Goal: Task Accomplishment & Management: Manage account settings

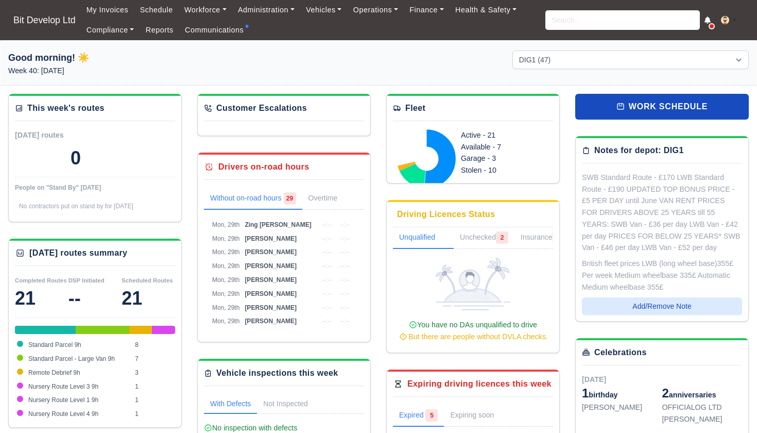
select select "2"
click at [211, 30] on link "Communications" at bounding box center [214, 30] width 71 height 20
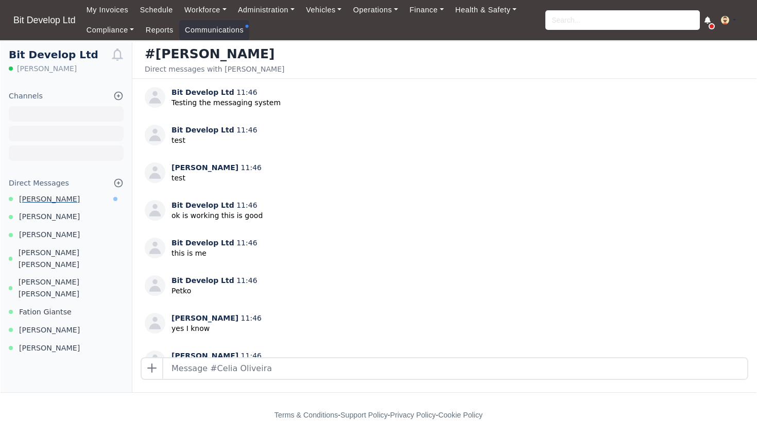
click at [56, 197] on span "[PERSON_NAME]" at bounding box center [49, 199] width 61 height 12
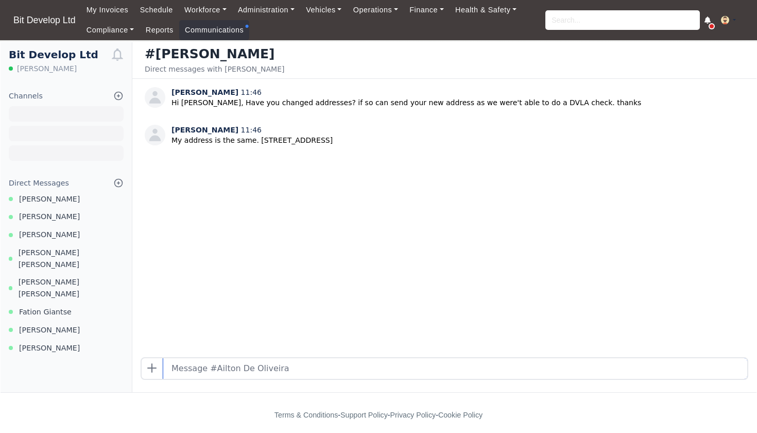
click at [190, 367] on input "text" at bounding box center [455, 368] width 584 height 21
type input "Thanks we will try again"
click at [115, 28] on link "Compliance" at bounding box center [110, 30] width 59 height 20
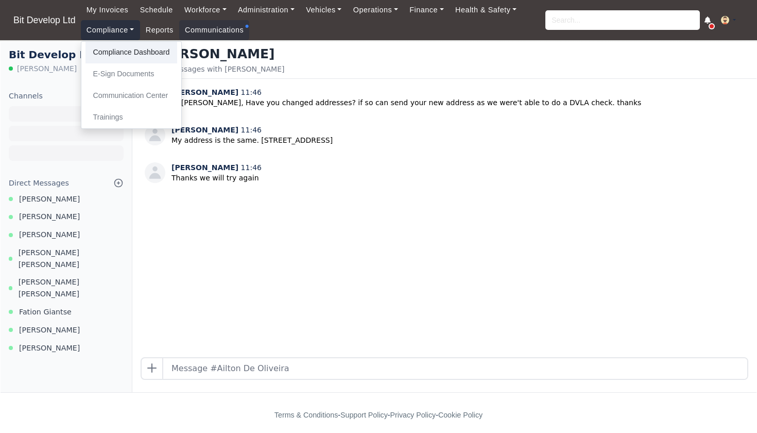
click at [122, 52] on link "Compliance Dashboard" at bounding box center [131, 53] width 92 height 22
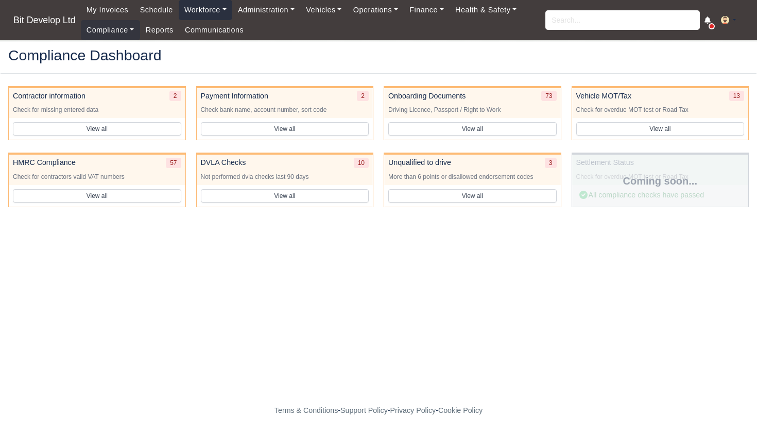
click at [213, 8] on link "Workforce" at bounding box center [206, 10] width 54 height 20
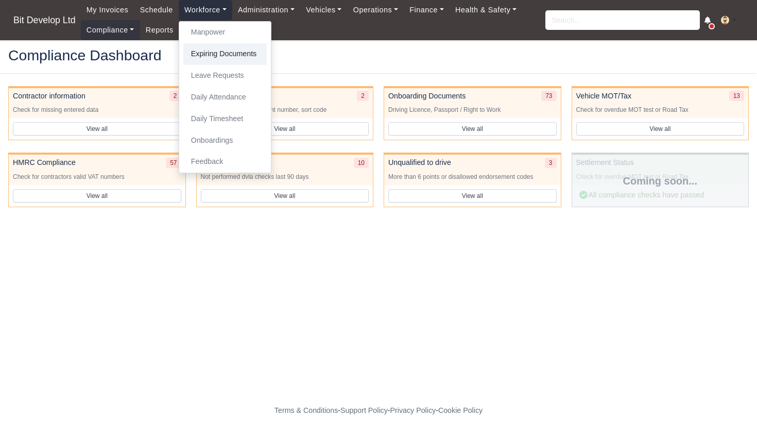
click at [215, 53] on link "Expiring Documents" at bounding box center [224, 54] width 83 height 22
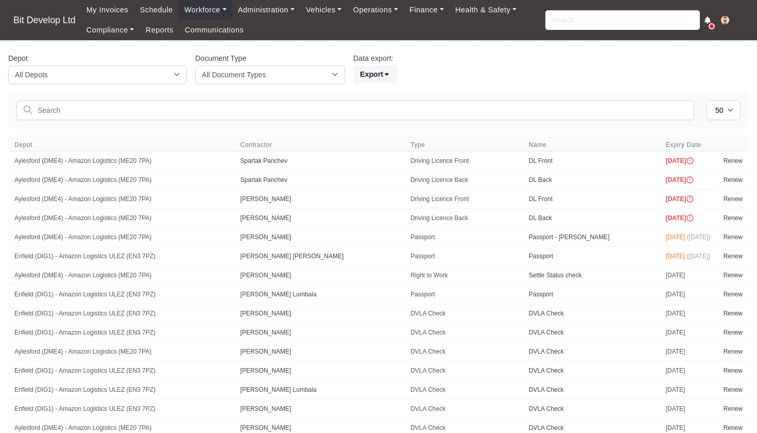
select select "50"
click at [204, 31] on link "Communications" at bounding box center [214, 30] width 71 height 20
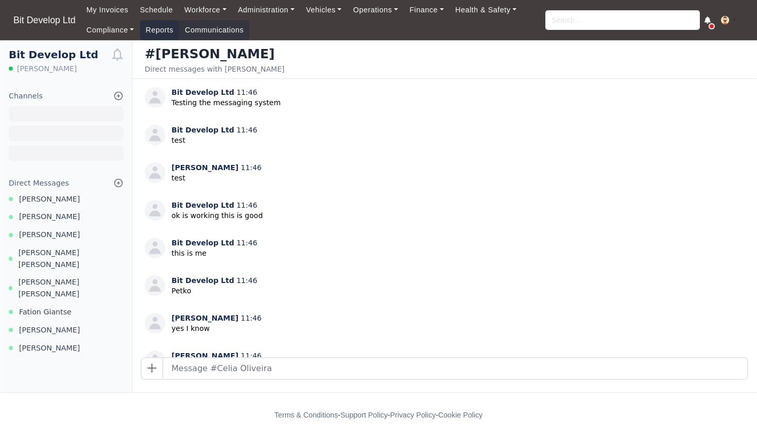
click at [150, 35] on link "Reports" at bounding box center [159, 30] width 39 height 20
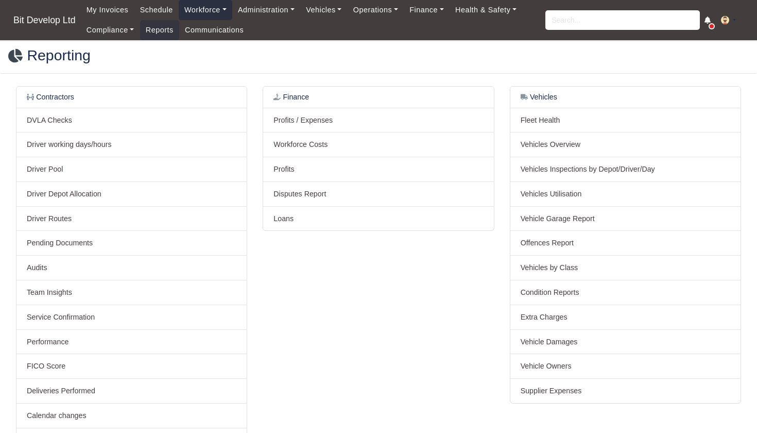
click at [224, 10] on link "Workforce" at bounding box center [206, 10] width 54 height 20
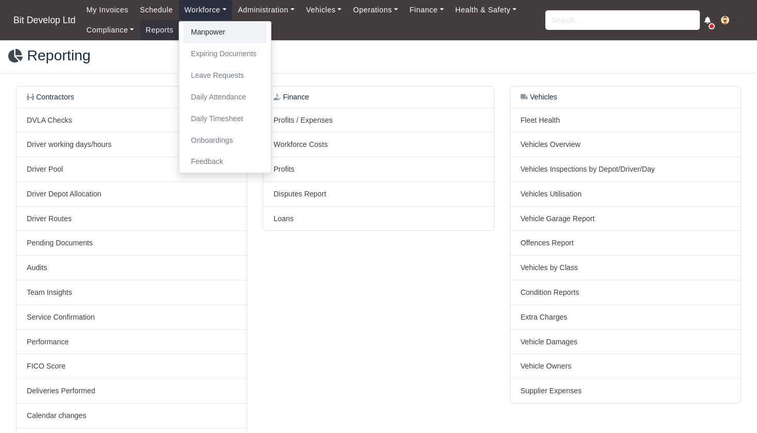
click at [223, 37] on link "Manpower" at bounding box center [224, 33] width 83 height 22
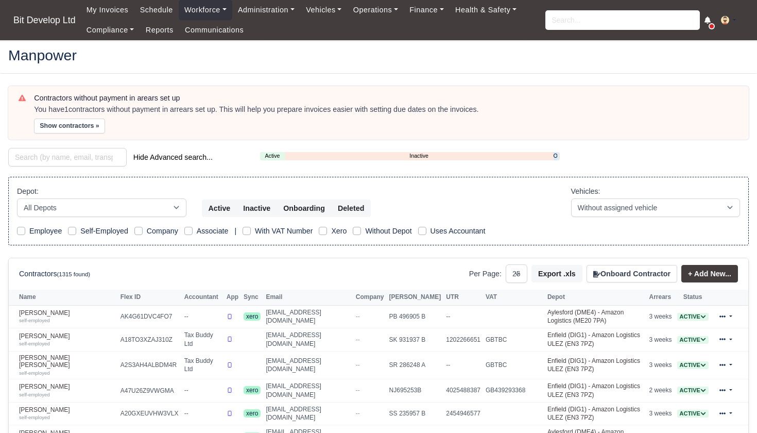
select select "25"
click at [645, 274] on button "Onboard Contractor" at bounding box center [632, 274] width 91 height 18
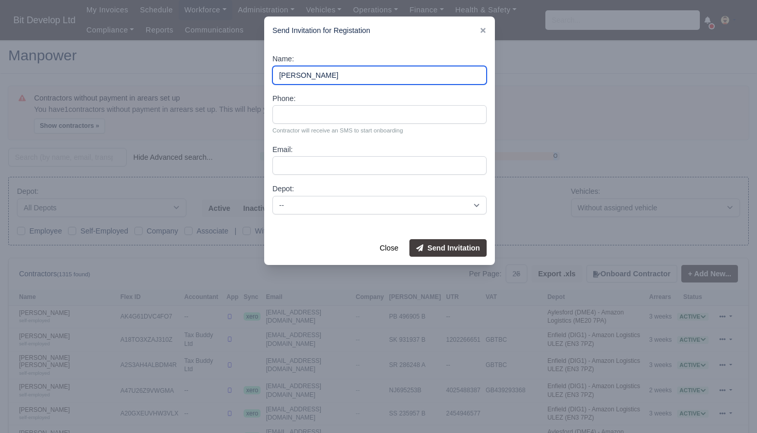
type input "Louis Gibson"
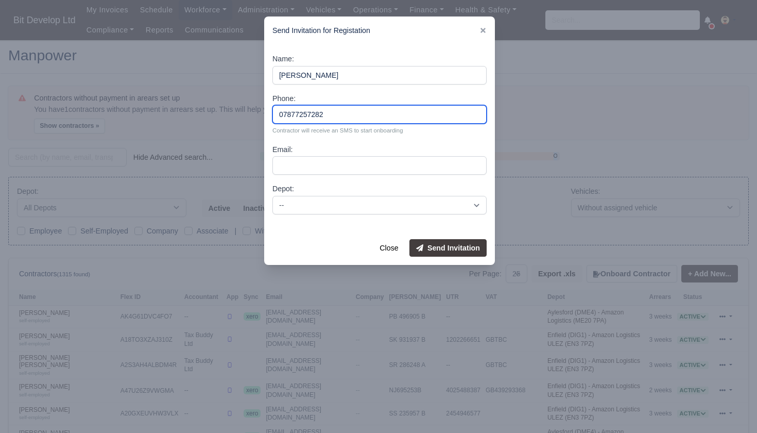
type input "07877257282"
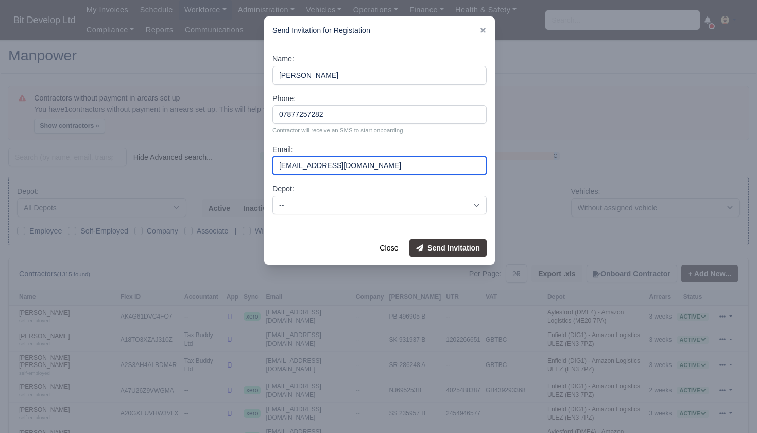
type input "louisjmgibson19@gmail.com"
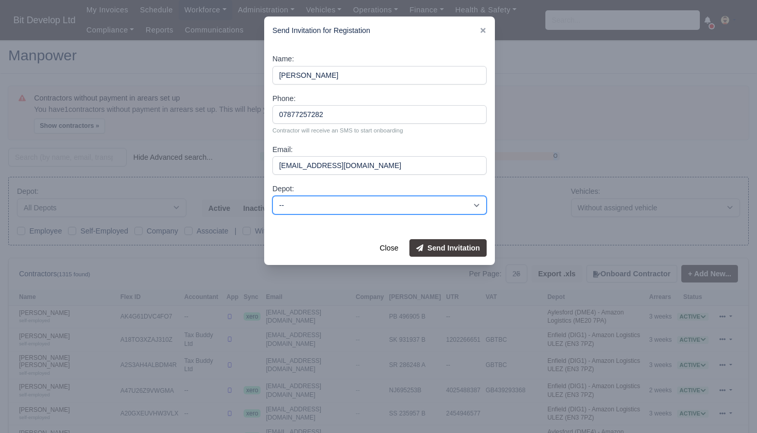
select select "2"
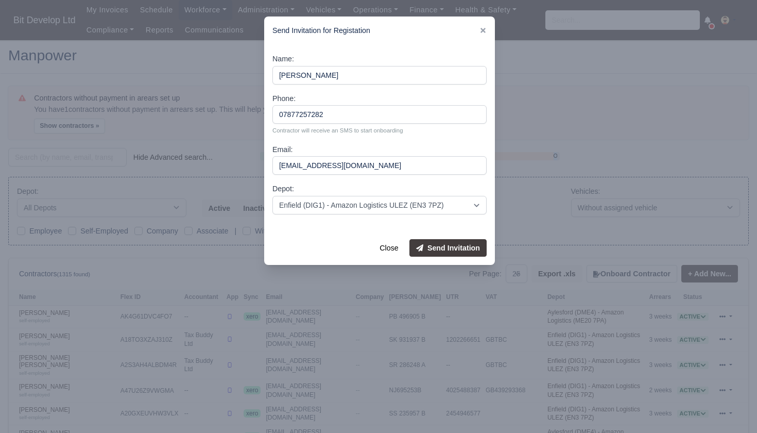
click at [464, 245] on button "Send Invitation" at bounding box center [447, 248] width 77 height 18
click at [388, 245] on button "Close" at bounding box center [389, 248] width 32 height 18
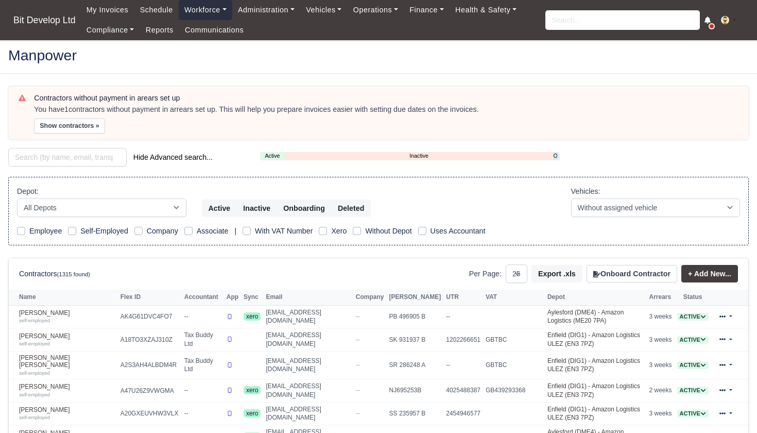
click at [212, 13] on link "Workforce" at bounding box center [206, 10] width 54 height 20
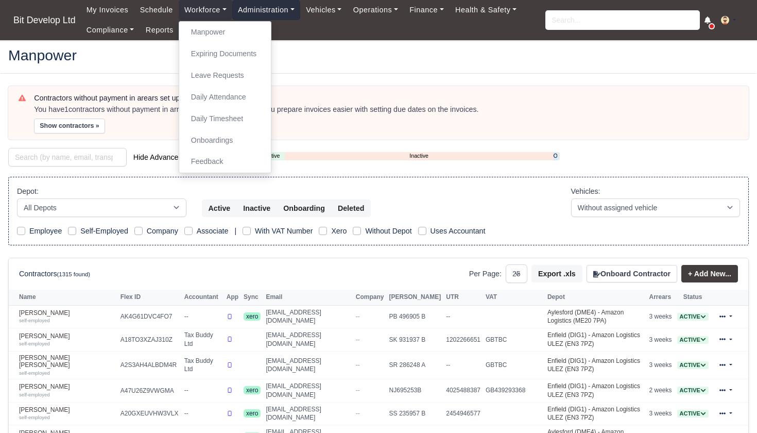
click at [272, 12] on link "Administration" at bounding box center [266, 10] width 68 height 20
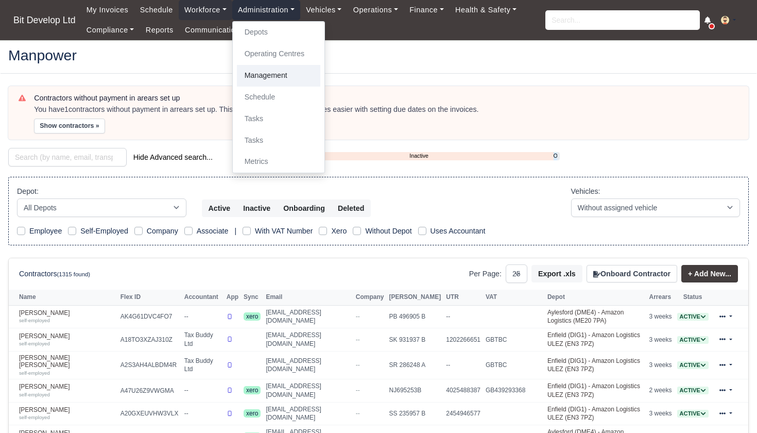
click at [269, 75] on link "Management" at bounding box center [278, 76] width 83 height 22
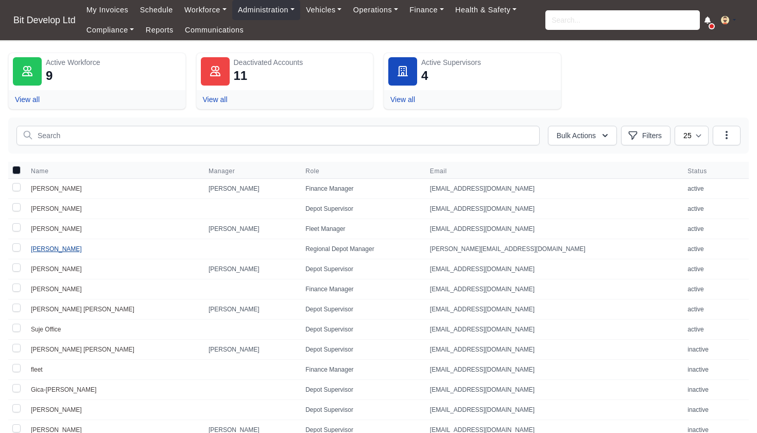
click at [47, 248] on link "[PERSON_NAME]" at bounding box center [56, 248] width 51 height 7
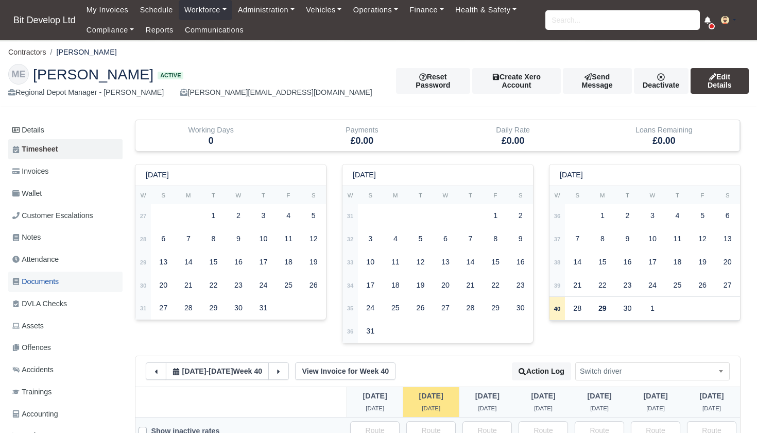
click at [52, 278] on span "Documents" at bounding box center [35, 282] width 46 height 12
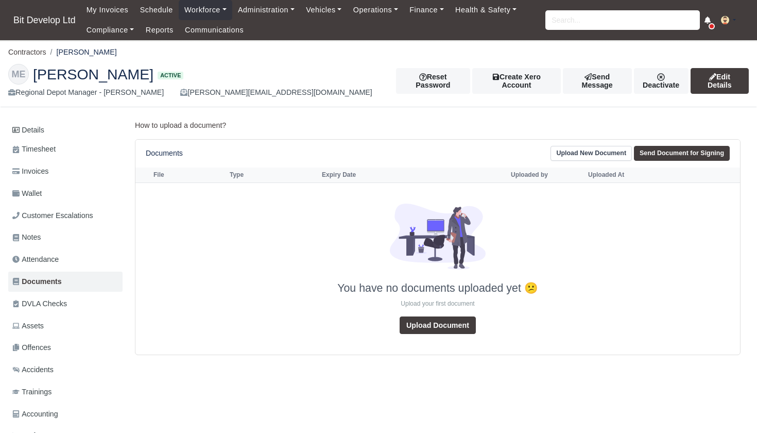
click at [659, 152] on link "Send Document for Signing" at bounding box center [682, 153] width 96 height 15
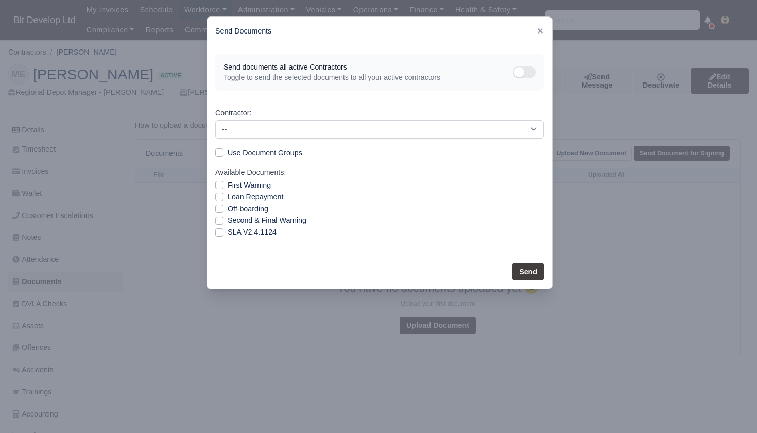
click at [228, 230] on label "SLA V2.4.1124" at bounding box center [252, 232] width 49 height 12
click at [221, 230] on input "SLA V2.4.1124" at bounding box center [219, 230] width 8 height 8
checkbox input "true"
click at [530, 271] on button "Send" at bounding box center [527, 272] width 31 height 18
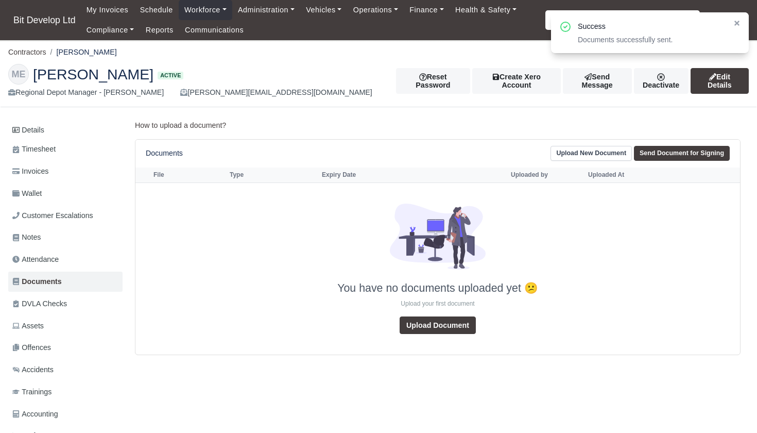
click at [573, 151] on link "Upload New Document" at bounding box center [591, 153] width 81 height 15
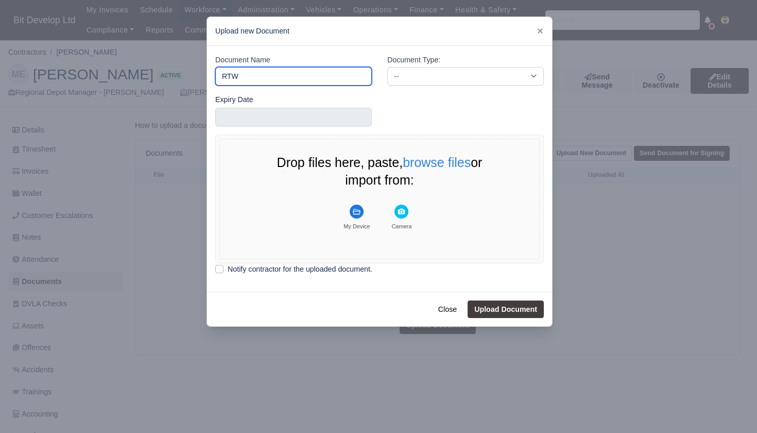
type input "RTW"
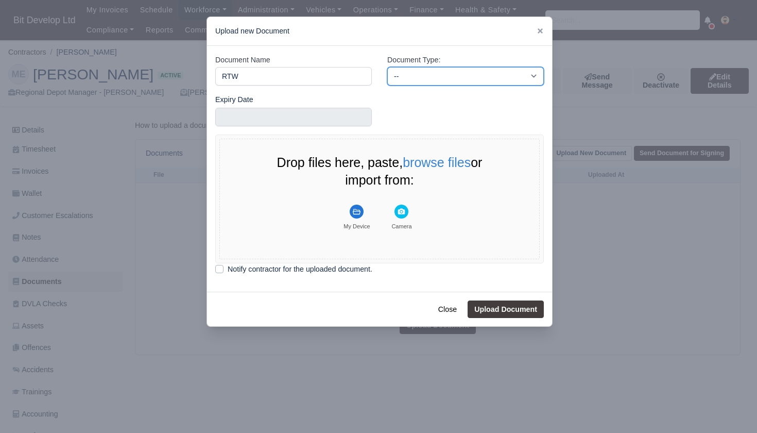
click at [457, 77] on select "-- Accounting Engagement Letter Age Verification Confirmation Background Check …" at bounding box center [465, 76] width 157 height 19
select select "right-to-work"
click at [362, 218] on button "My Device" at bounding box center [357, 217] width 44 height 36
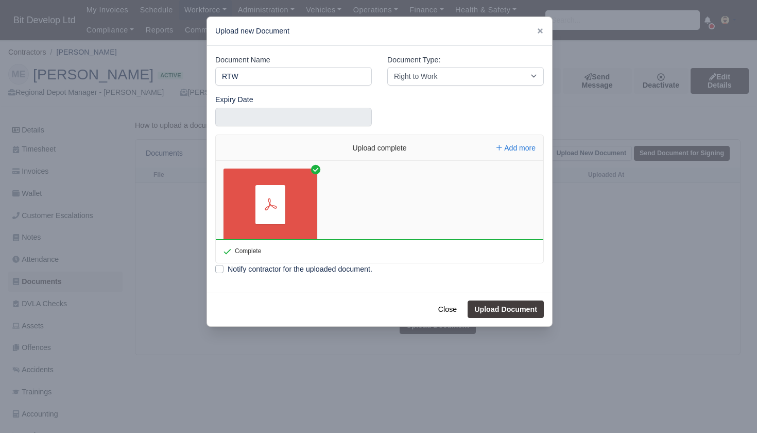
click at [500, 312] on button "Upload Document" at bounding box center [506, 309] width 76 height 18
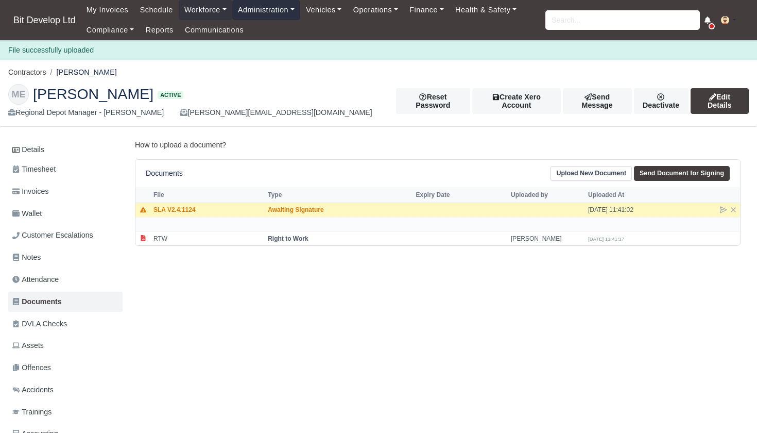
click at [266, 9] on link "Administration" at bounding box center [266, 10] width 68 height 20
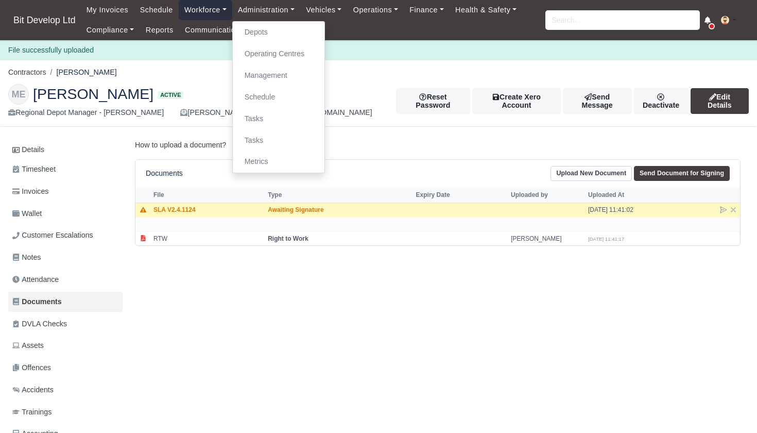
click at [210, 9] on link "Workforce" at bounding box center [206, 10] width 54 height 20
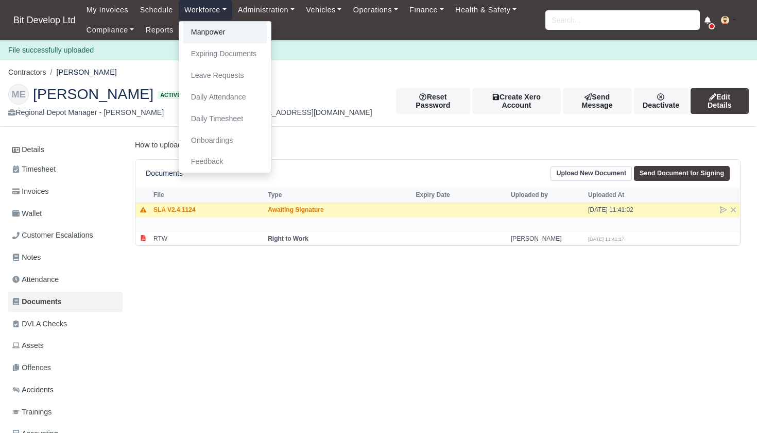
click at [210, 30] on link "Manpower" at bounding box center [224, 33] width 83 height 22
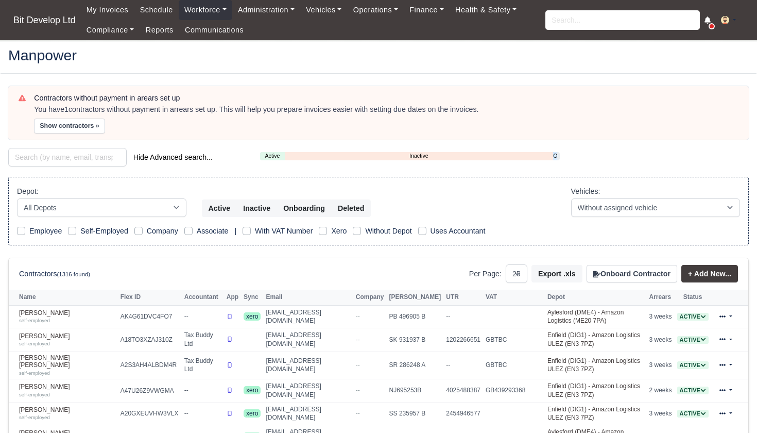
select select "25"
click at [555, 156] on link "Onboarding" at bounding box center [555, 155] width 4 height 9
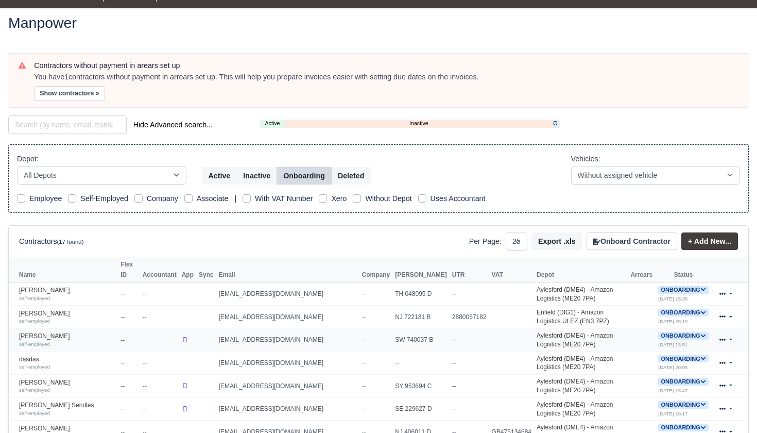
scroll to position [41, 0]
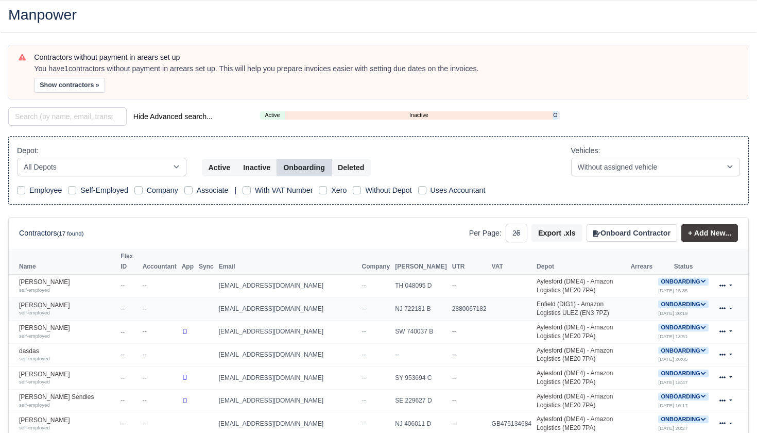
click at [731, 301] on link at bounding box center [726, 308] width 24 height 15
click at [701, 301] on icon at bounding box center [703, 304] width 6 height 6
click at [649, 327] on button "Deactivate" at bounding box center [643, 336] width 48 height 18
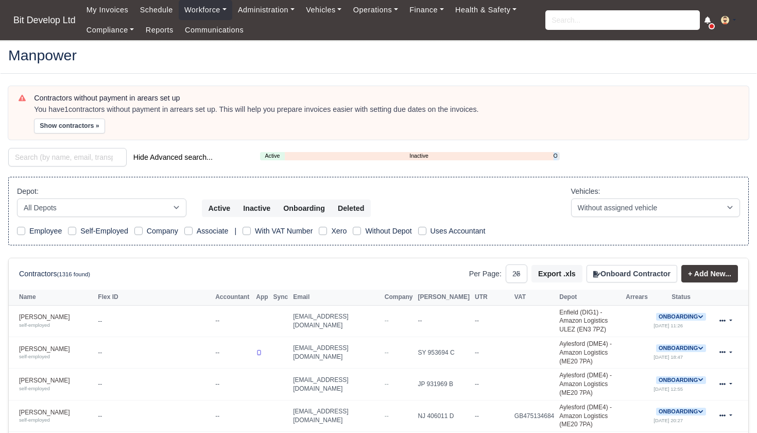
select select "25"
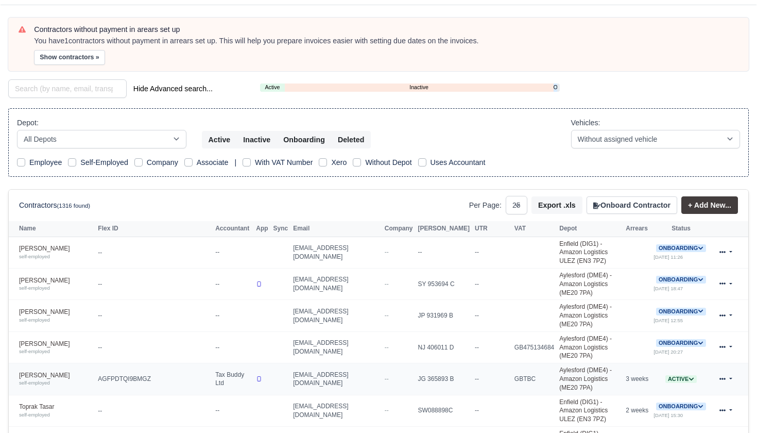
scroll to position [70, 0]
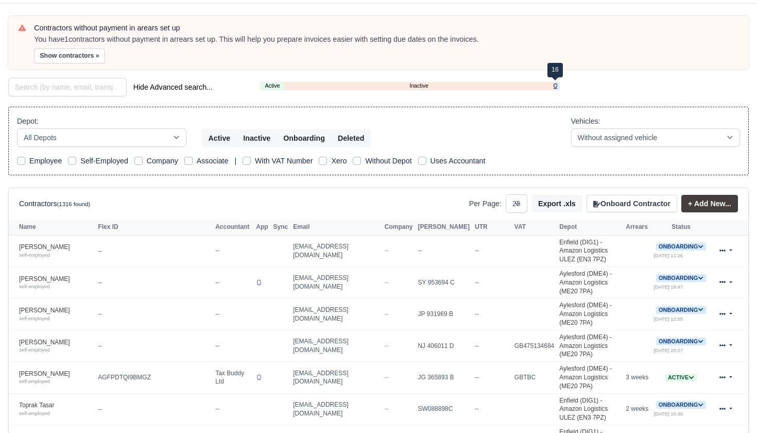
click at [555, 84] on link "Onboarding" at bounding box center [556, 85] width 4 height 9
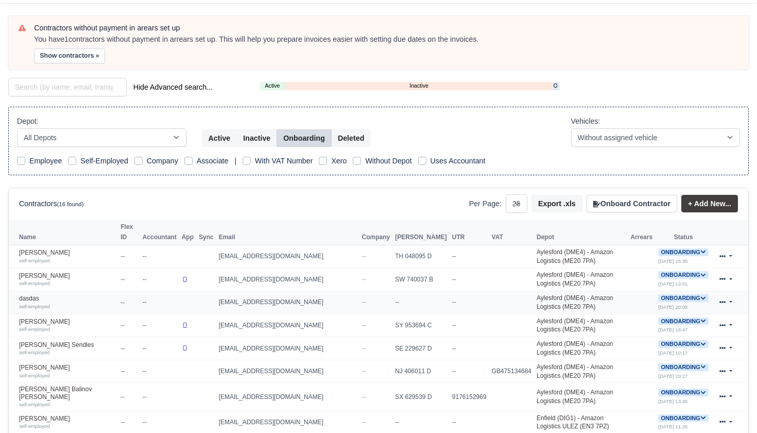
click at [700, 295] on icon at bounding box center [703, 298] width 6 height 6
click at [633, 320] on button "Deactivate" at bounding box center [643, 329] width 48 height 18
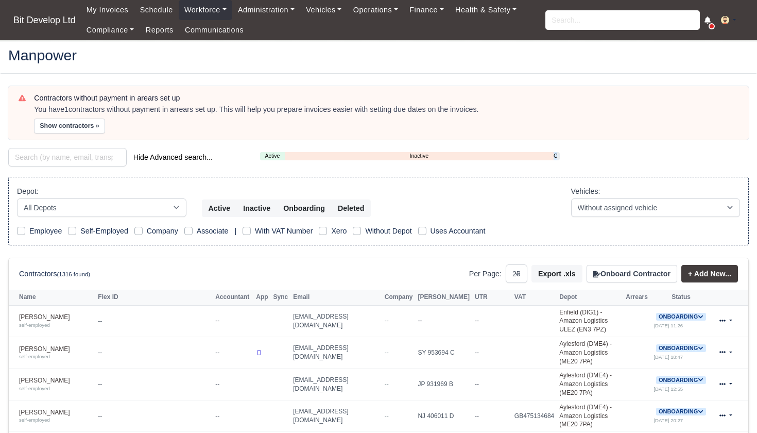
select select "25"
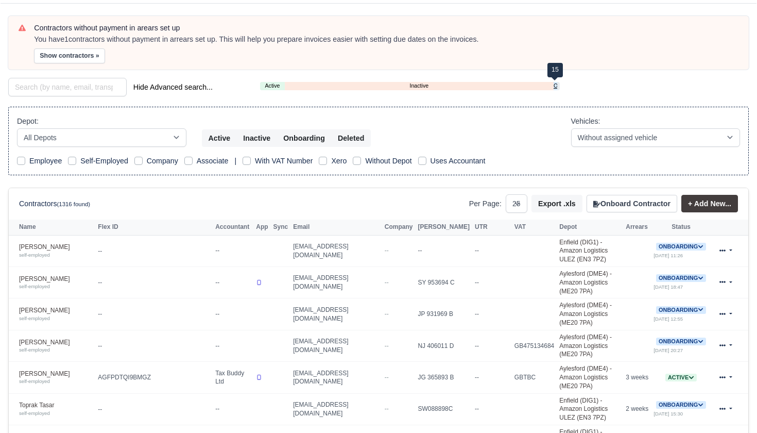
click at [555, 85] on link "Onboarding" at bounding box center [556, 85] width 4 height 9
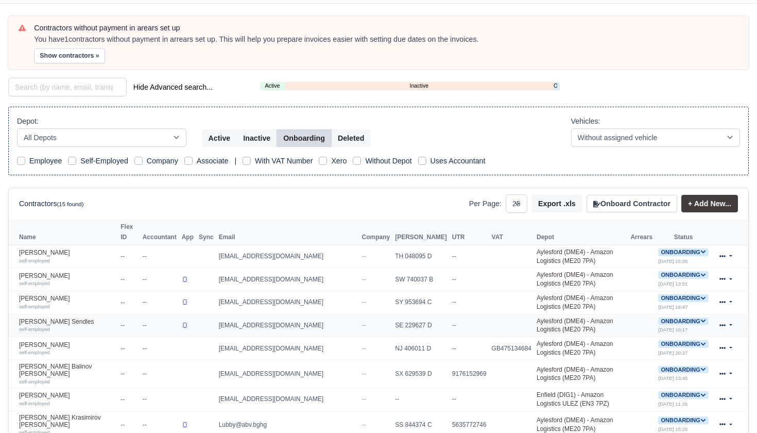
click at [702, 318] on icon at bounding box center [703, 321] width 6 height 6
click at [644, 344] on button "Deactivate" at bounding box center [643, 353] width 48 height 18
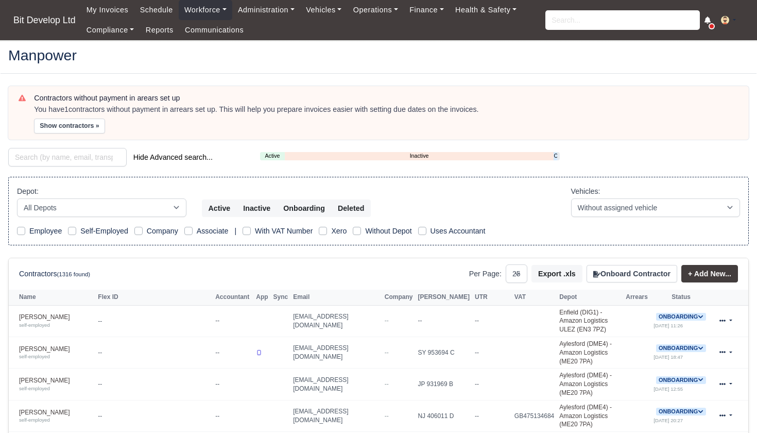
select select "25"
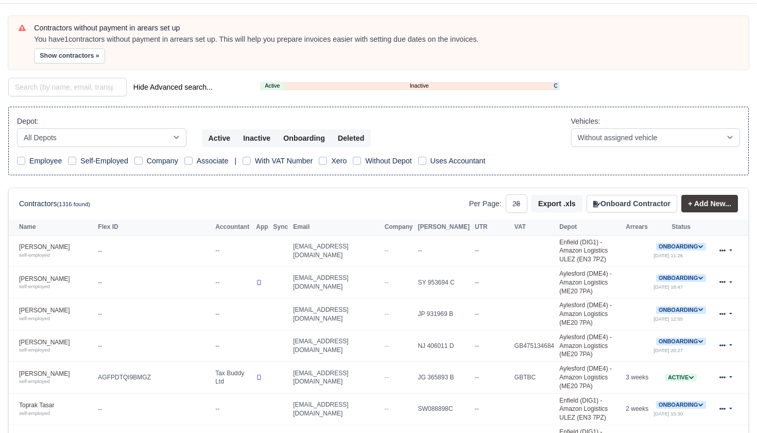
click at [558, 84] on div "Active Inactive Onboarding" at bounding box center [410, 86] width 300 height 8
click at [555, 84] on link "Onboarding" at bounding box center [555, 85] width 3 height 9
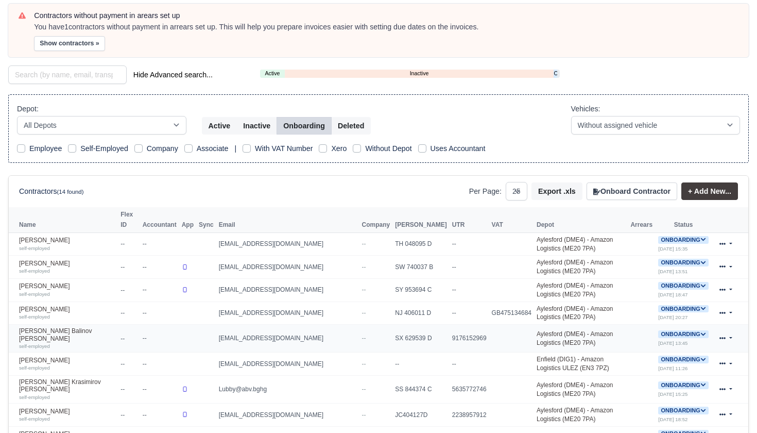
scroll to position [84, 0]
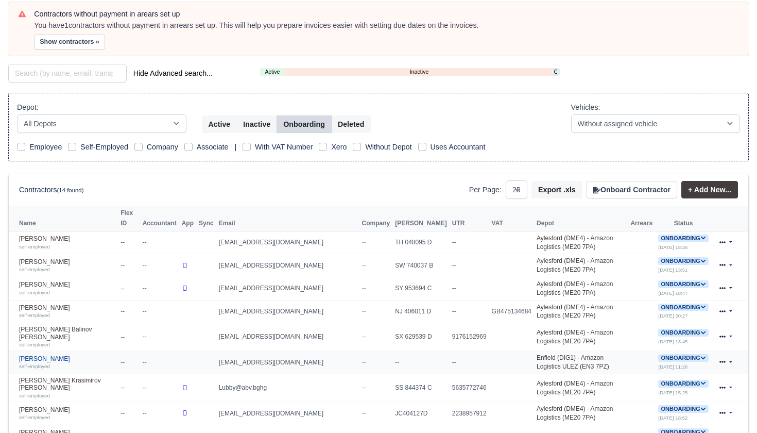
click at [48, 355] on link "Louis Gibson self-employed" at bounding box center [67, 362] width 96 height 15
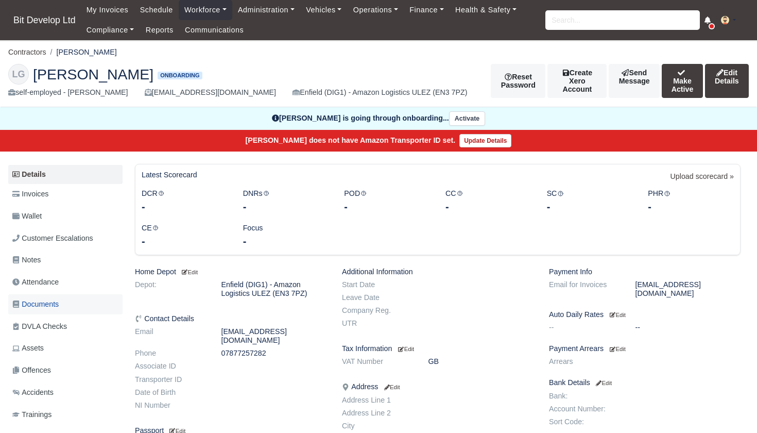
click at [44, 302] on span "Documents" at bounding box center [35, 304] width 46 height 12
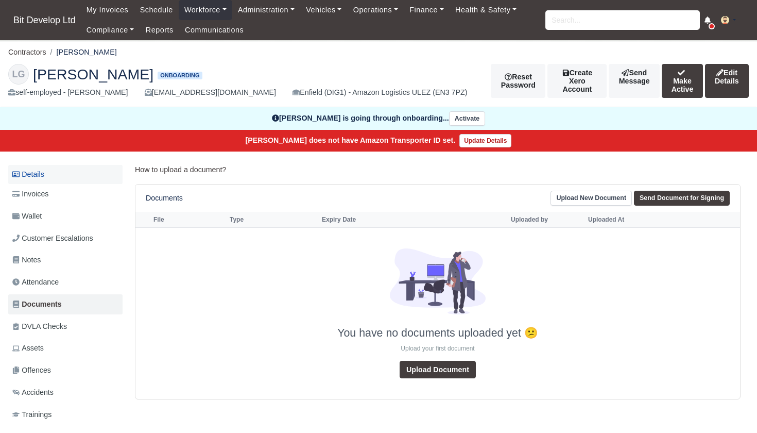
click at [55, 171] on link "Details" at bounding box center [65, 174] width 114 height 19
